Goal: Transaction & Acquisition: Purchase product/service

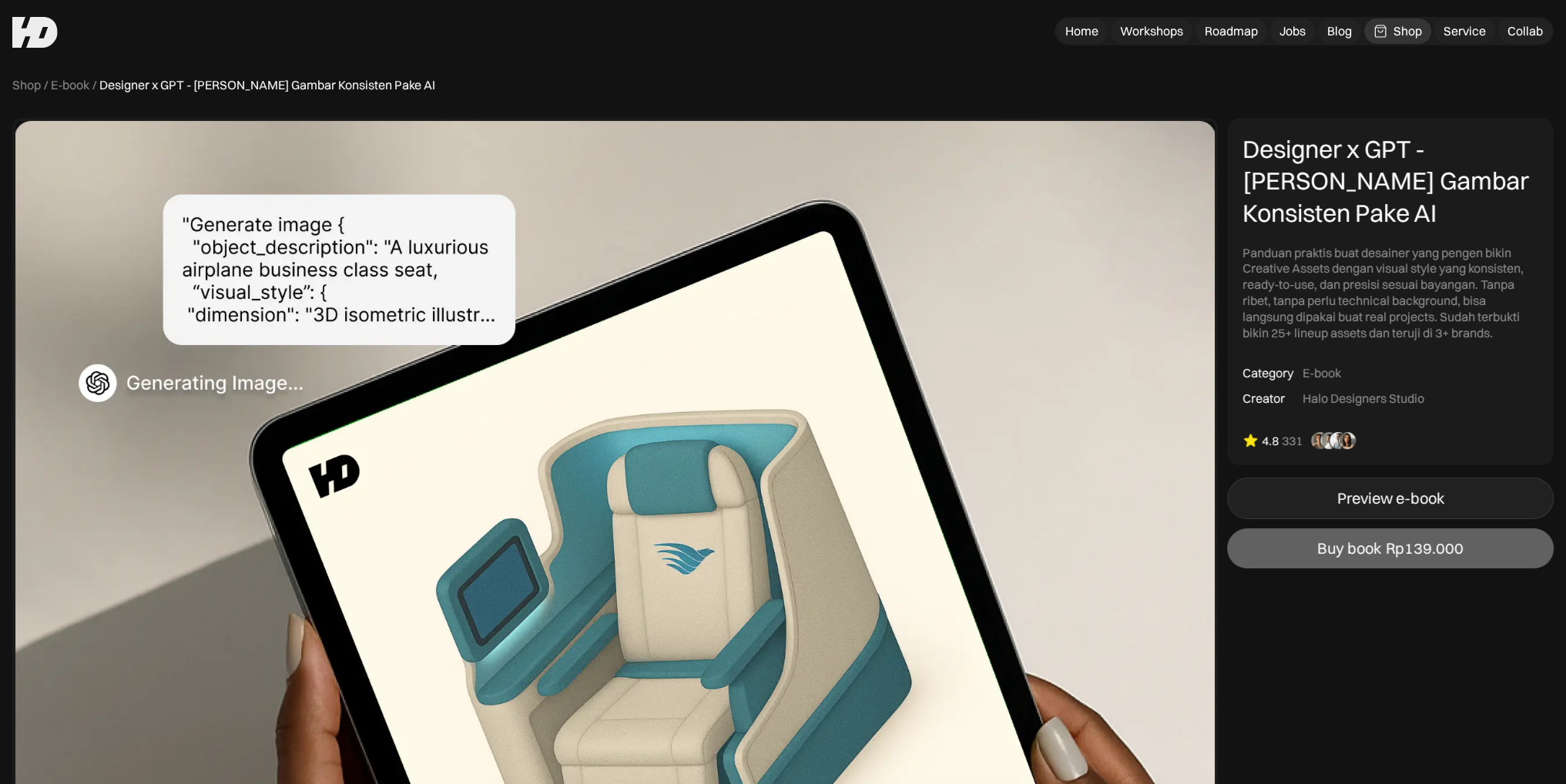
click at [1274, 506] on link "Preview e-book" at bounding box center [1390, 498] width 327 height 42
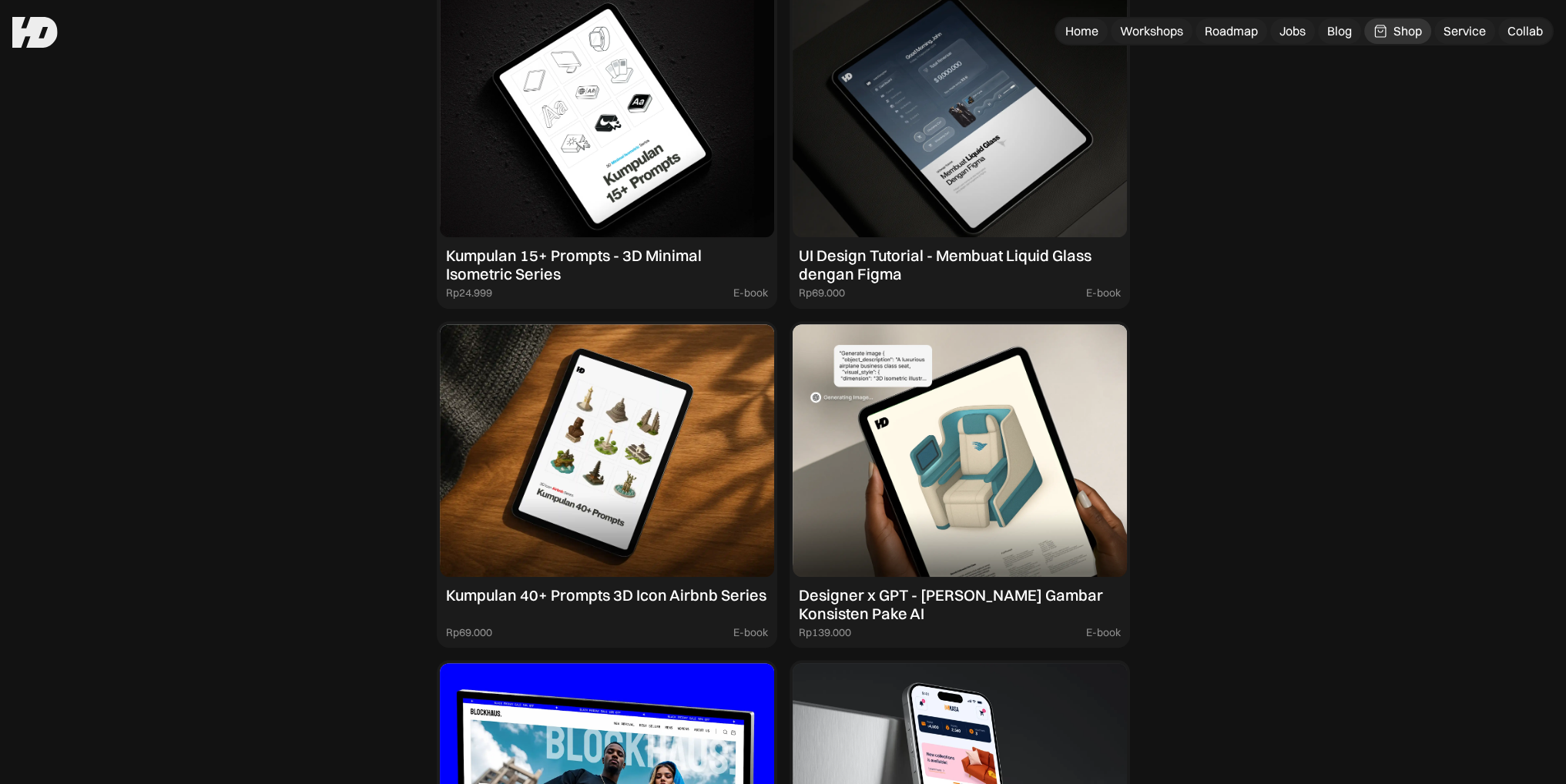
scroll to position [1494, 0]
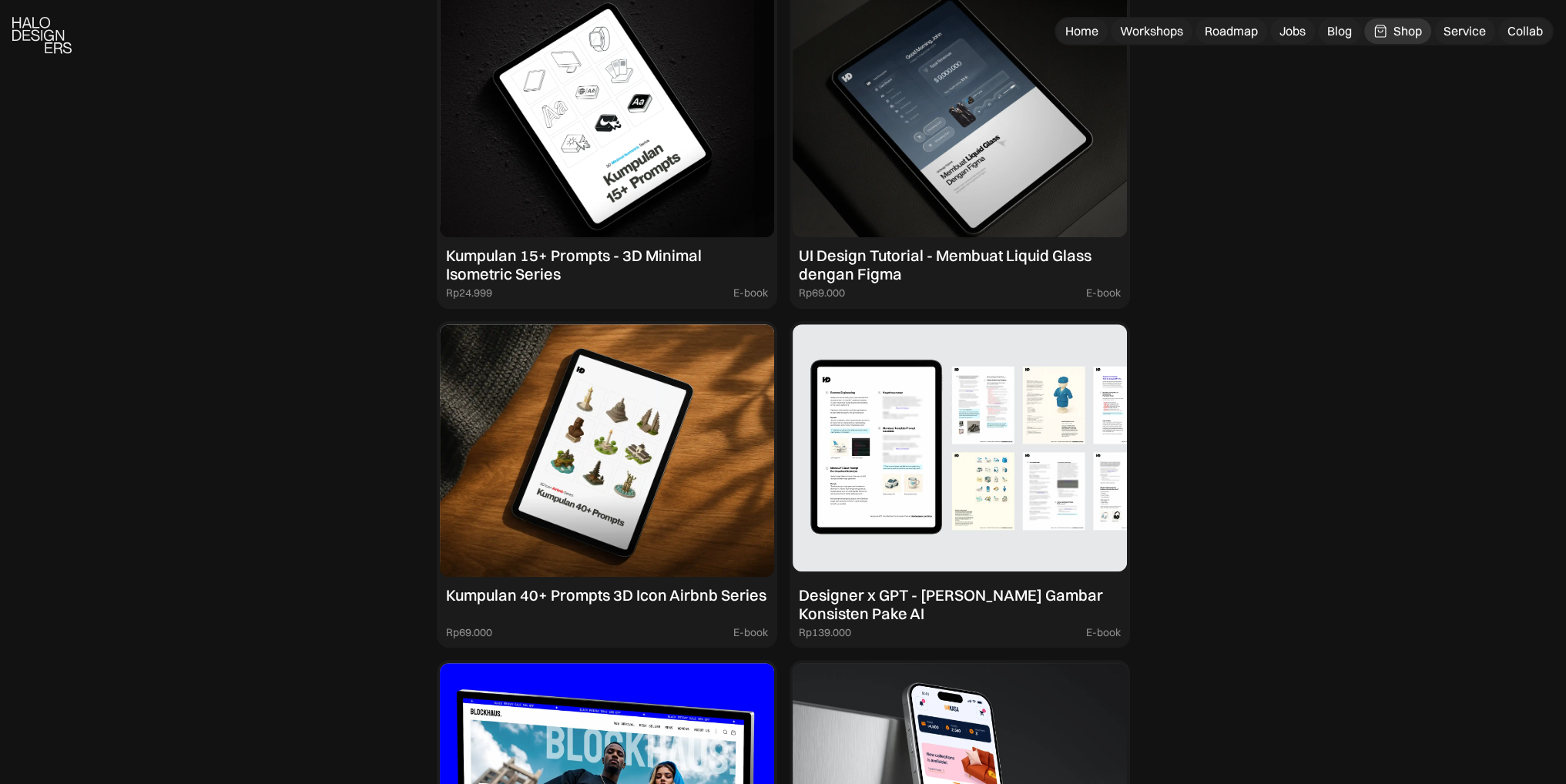
click at [857, 626] on div "Rp139.000 E-book" at bounding box center [960, 633] width 322 height 13
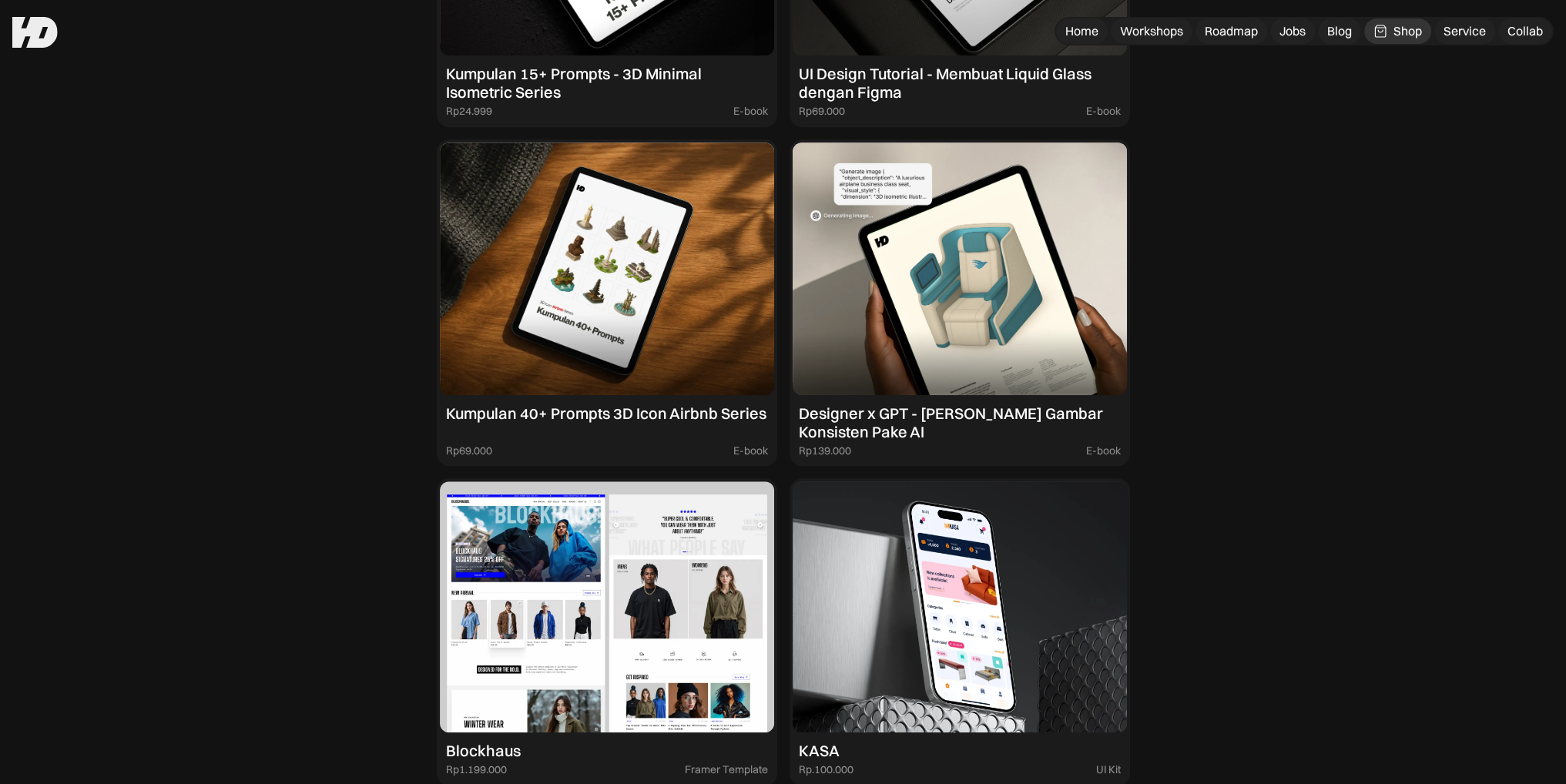
scroll to position [1500, 0]
